Goal: Task Accomplishment & Management: Manage account settings

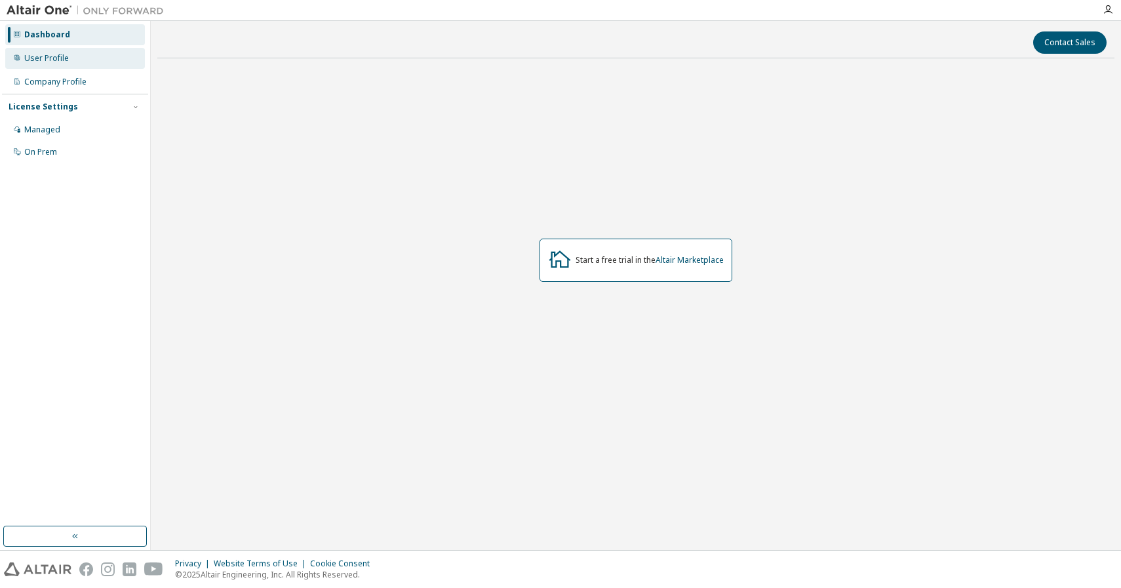
click at [92, 60] on div "User Profile" at bounding box center [75, 58] width 140 height 21
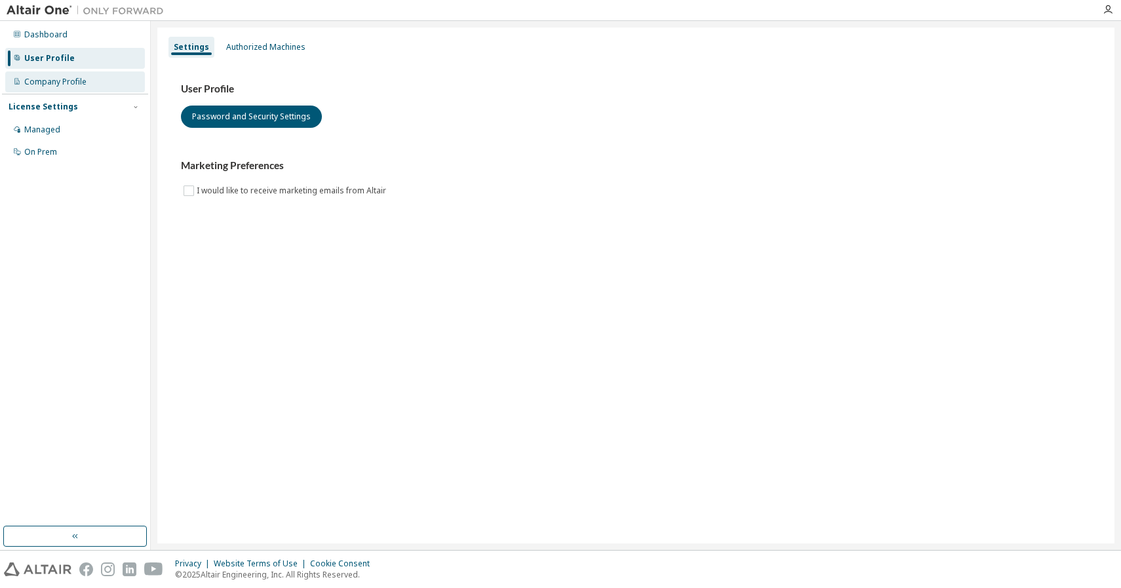
click at [92, 79] on div "Company Profile" at bounding box center [75, 81] width 140 height 21
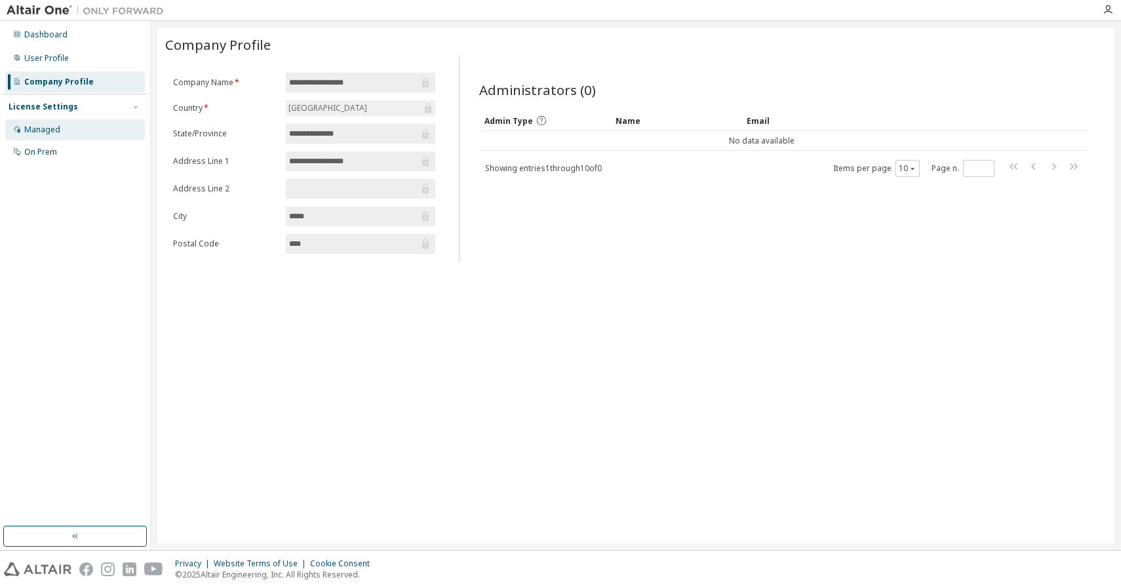
click at [83, 132] on div "Managed" at bounding box center [75, 129] width 140 height 21
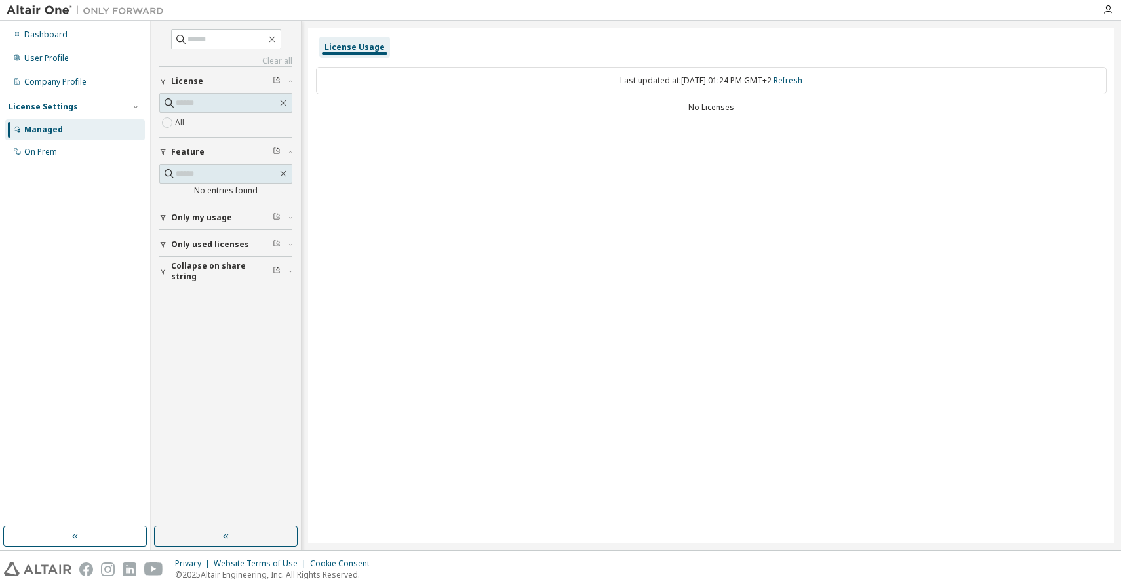
click at [226, 245] on span "Only used licenses" at bounding box center [210, 244] width 78 height 10
click at [228, 265] on div "Yes No" at bounding box center [225, 271] width 133 height 31
click at [92, 154] on div "On Prem" at bounding box center [75, 152] width 140 height 21
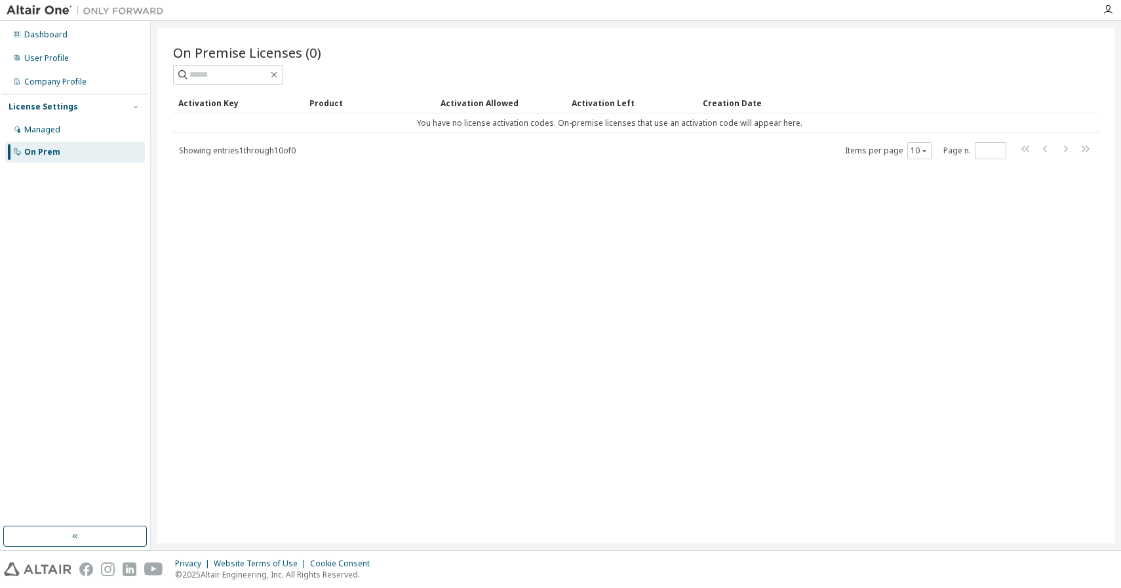
click at [59, 13] on img at bounding box center [89, 10] width 164 height 13
